Goal: Information Seeking & Learning: Learn about a topic

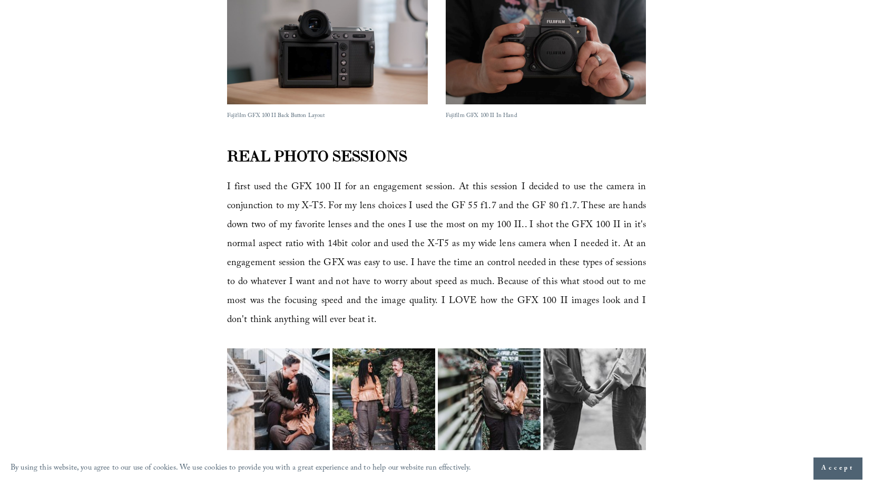
scroll to position [1104, 0]
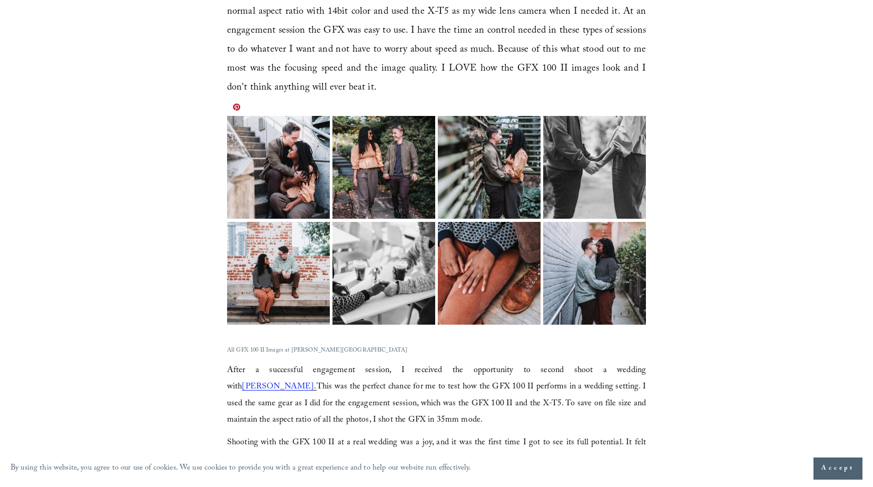
click at [303, 136] on img at bounding box center [278, 167] width 154 height 103
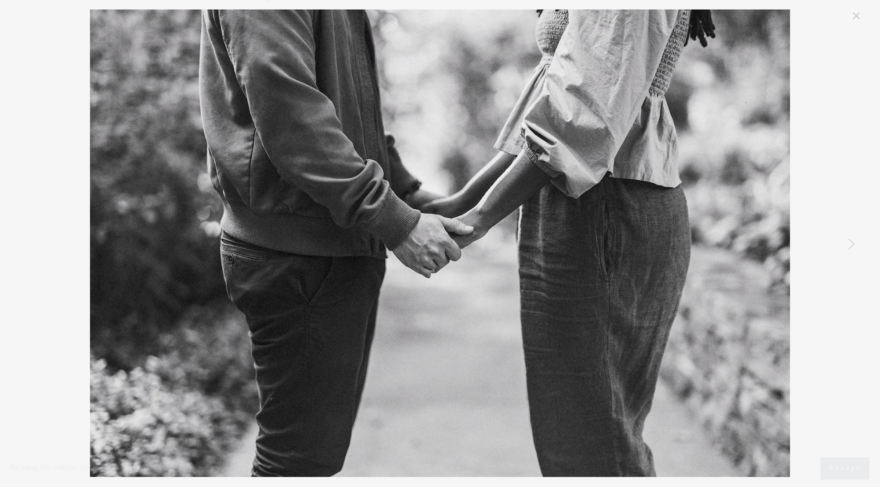
click at [854, 17] on link "Close" at bounding box center [856, 15] width 13 height 13
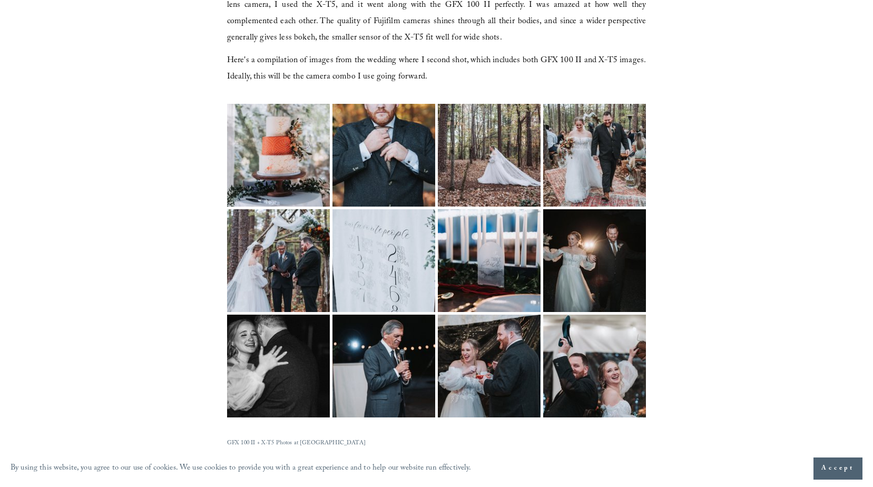
scroll to position [1591, 0]
click at [316, 242] on img at bounding box center [278, 260] width 154 height 103
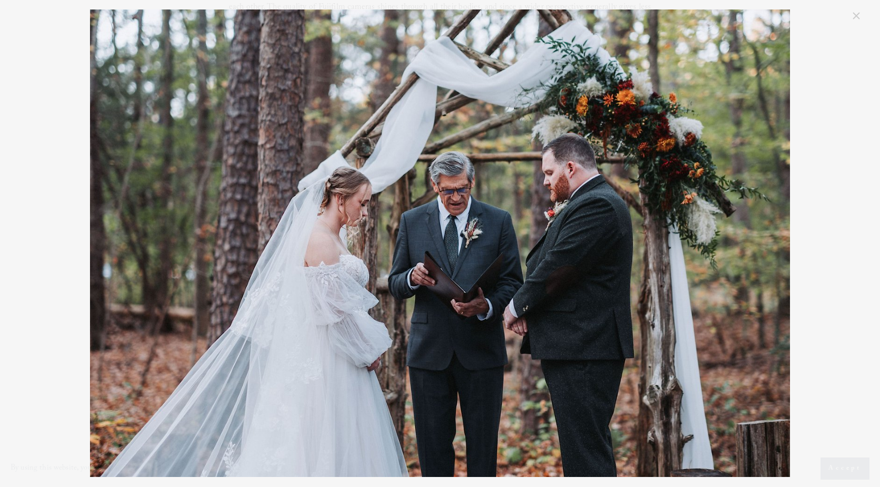
click at [854, 12] on link "Close" at bounding box center [856, 15] width 13 height 13
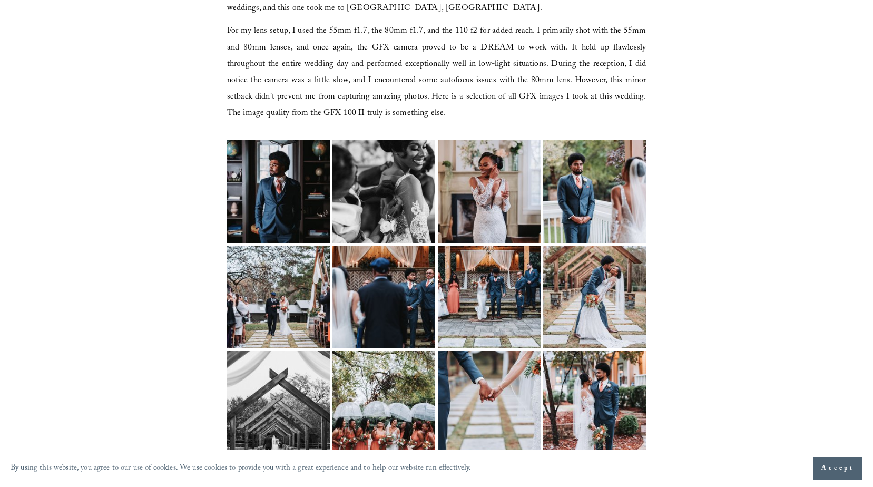
scroll to position [2095, 0]
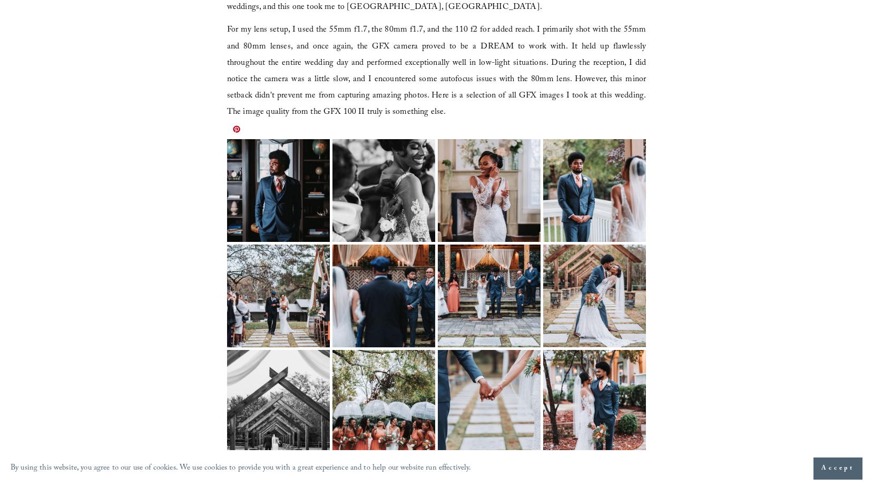
click at [275, 198] on img at bounding box center [278, 190] width 137 height 103
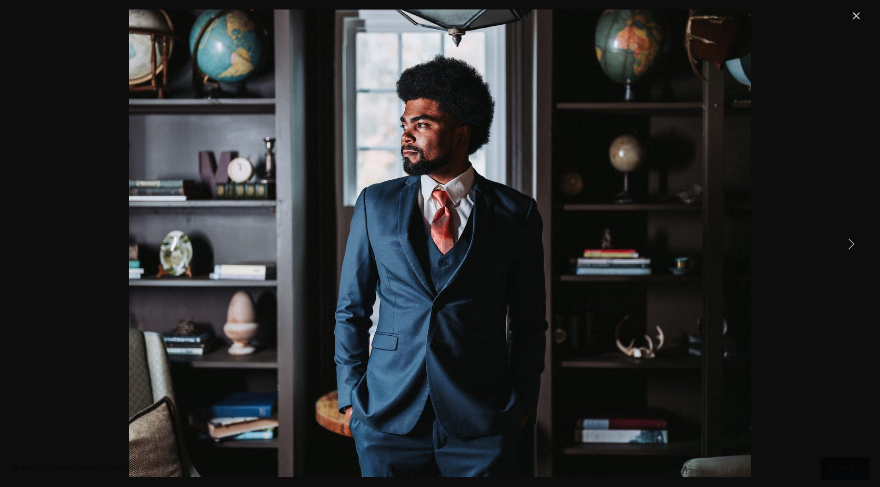
click at [856, 251] on link "Next Item" at bounding box center [851, 243] width 23 height 23
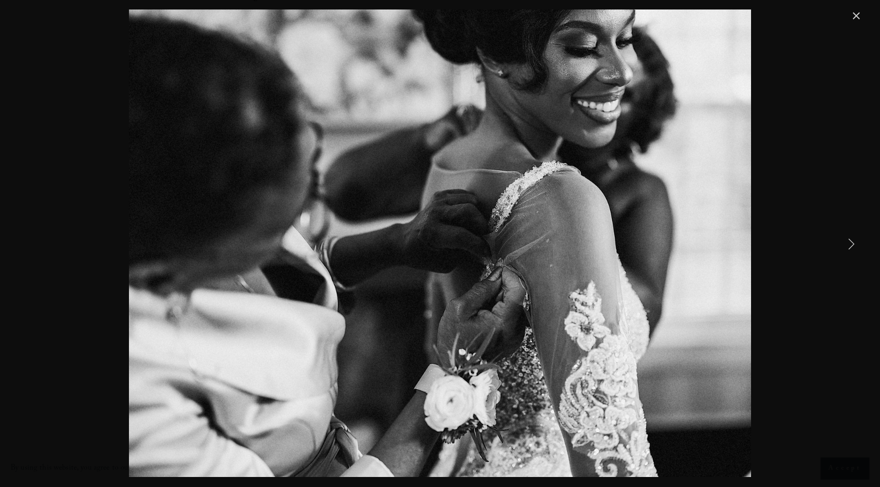
click at [856, 251] on link "Next Item" at bounding box center [851, 243] width 23 height 23
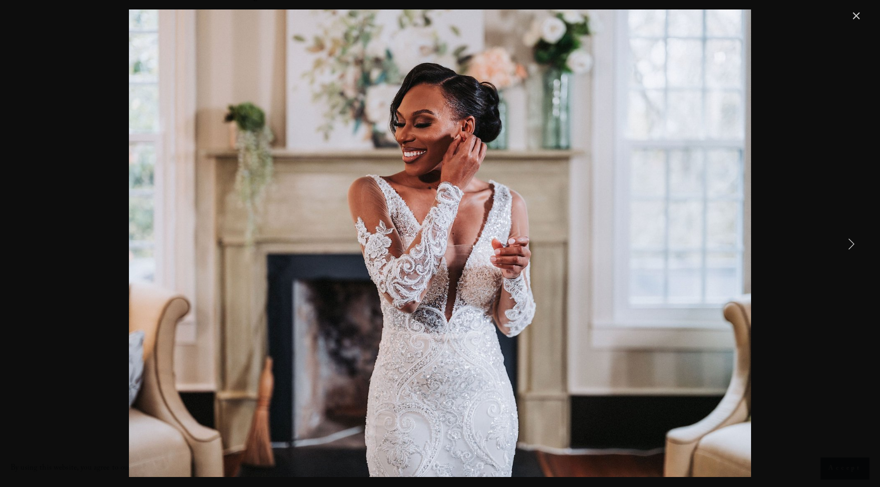
click at [856, 251] on link "Next Item" at bounding box center [851, 243] width 23 height 23
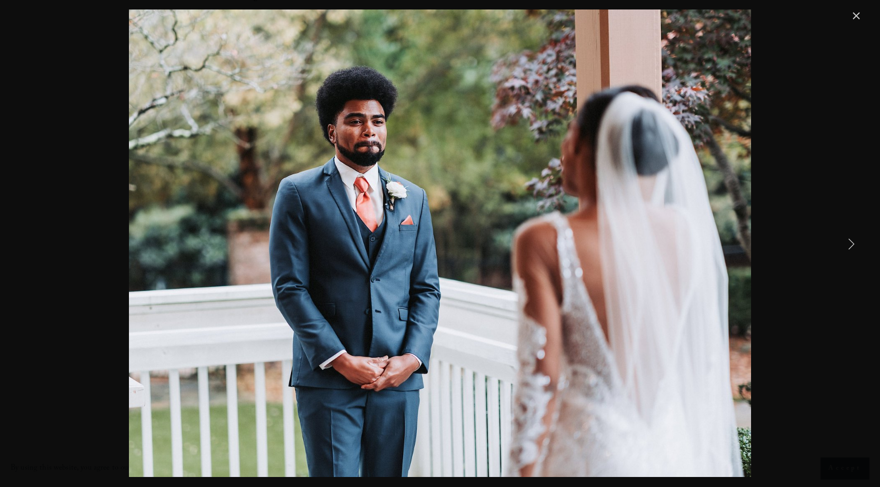
click at [856, 251] on link "Next Item" at bounding box center [851, 243] width 23 height 23
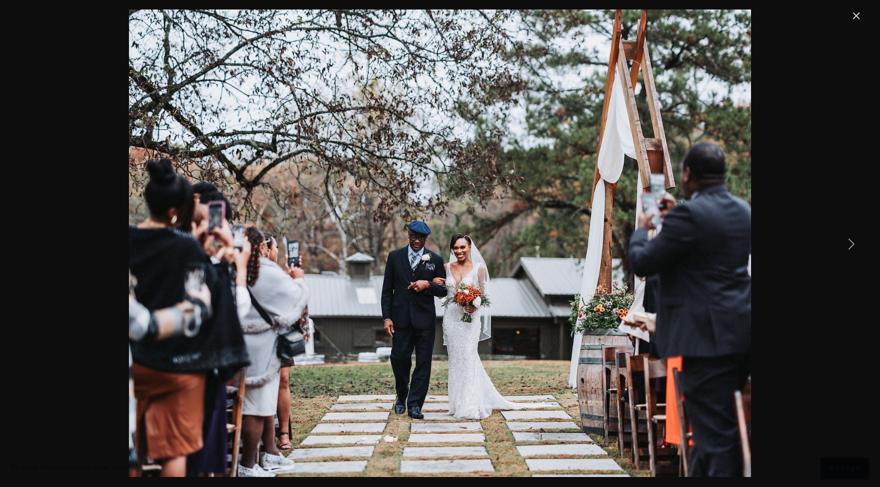
click at [856, 251] on link "Next Item" at bounding box center [851, 243] width 23 height 23
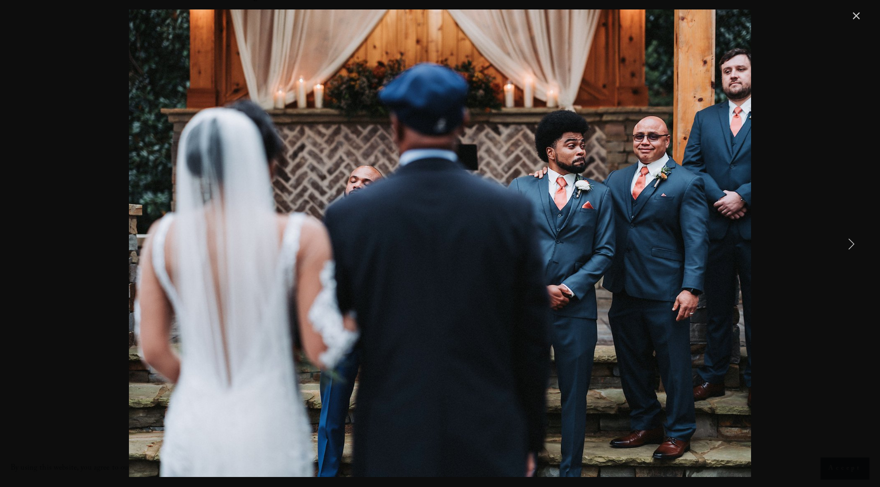
click at [856, 251] on link "Next Item" at bounding box center [851, 243] width 23 height 23
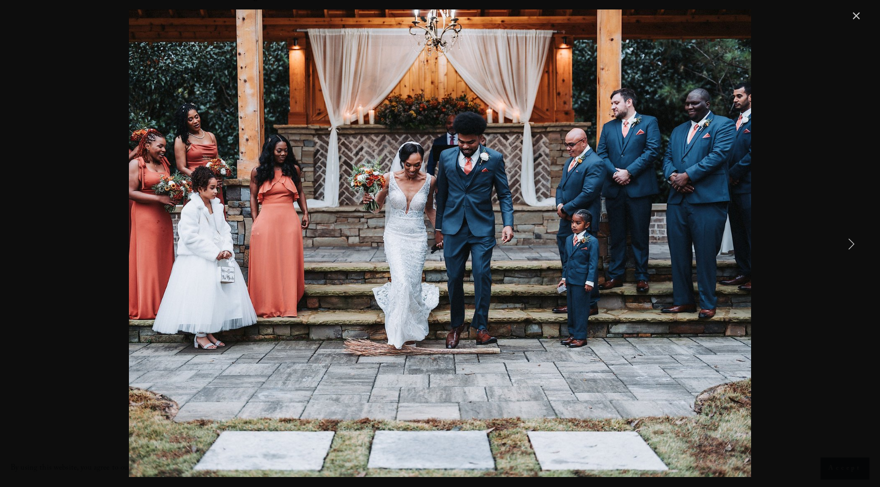
click at [856, 251] on link "Next Item" at bounding box center [851, 243] width 23 height 23
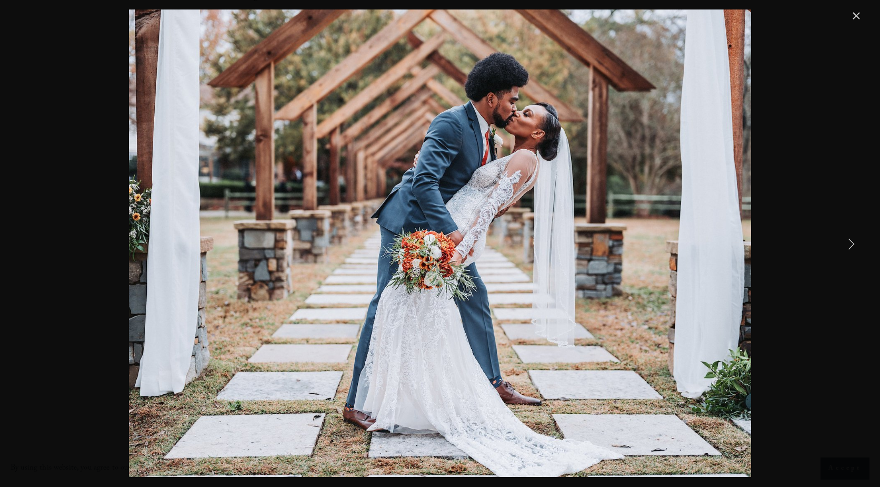
click at [856, 251] on link "Next Item" at bounding box center [851, 243] width 23 height 23
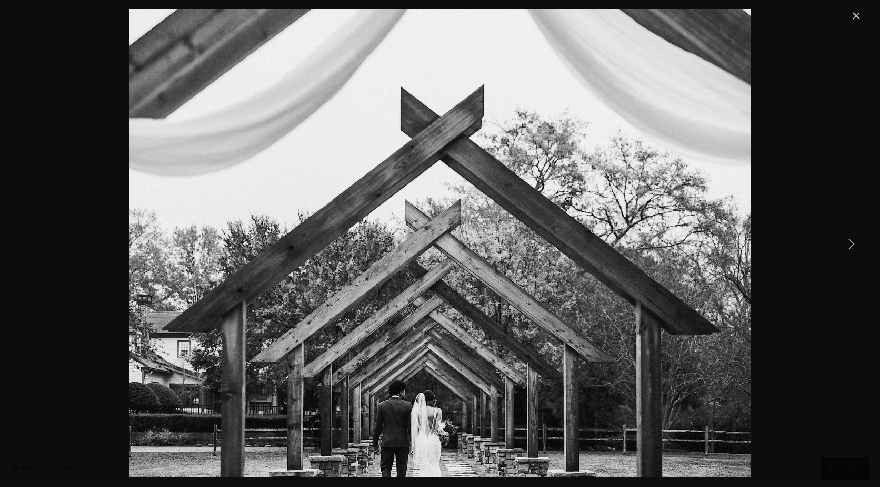
click at [856, 251] on link "Next Item" at bounding box center [851, 243] width 23 height 23
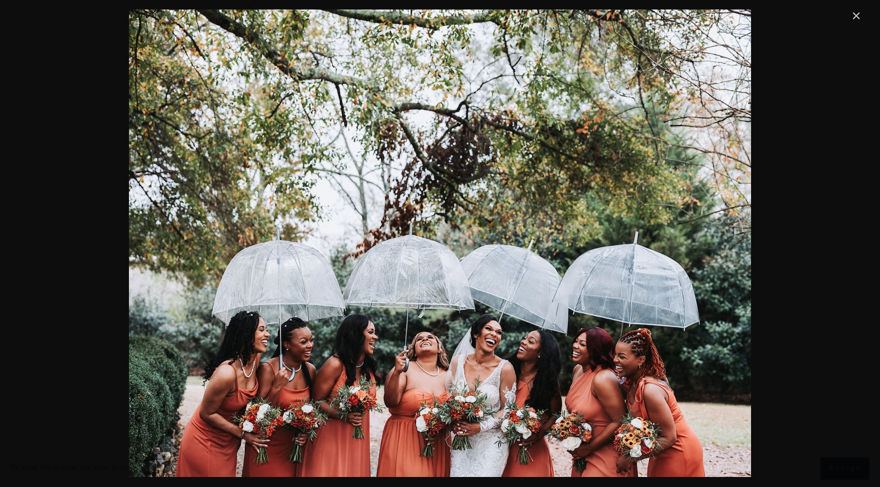
click at [859, 12] on link "Close" at bounding box center [856, 15] width 13 height 13
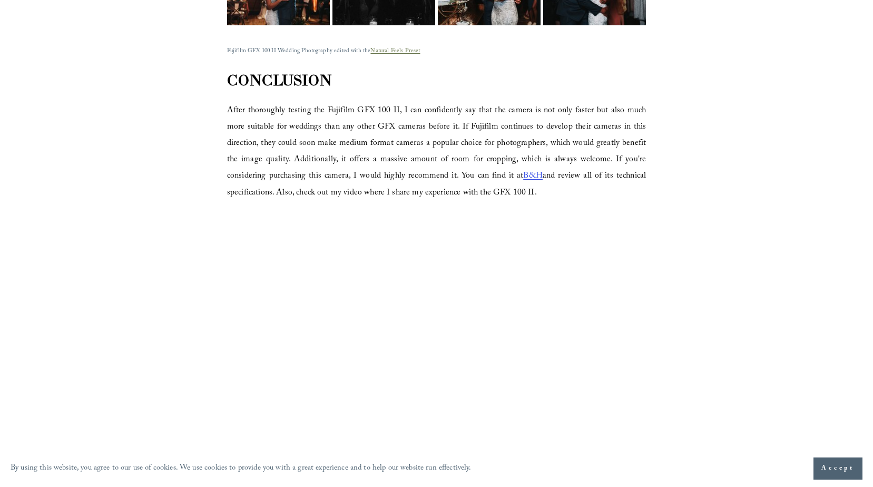
scroll to position [2628, 0]
drag, startPoint x: 399, startPoint y: 91, endPoint x: 329, endPoint y: 86, distance: 70.8
click at [329, 103] on span "After thoroughly testing the Fujifilm GFX 100 II, I can confidently say that th…" at bounding box center [436, 143] width 419 height 80
copy span "Fujifilm GFX 100 II"
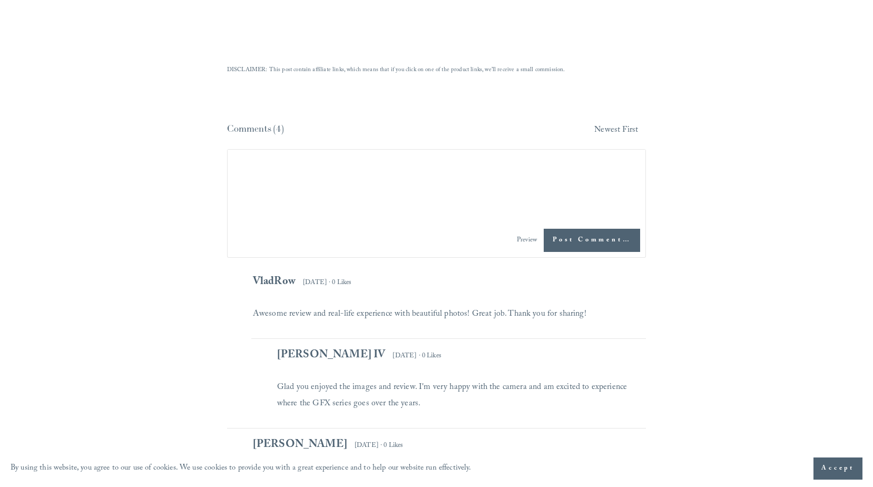
scroll to position [3041, 0]
